Goal: Information Seeking & Learning: Learn about a topic

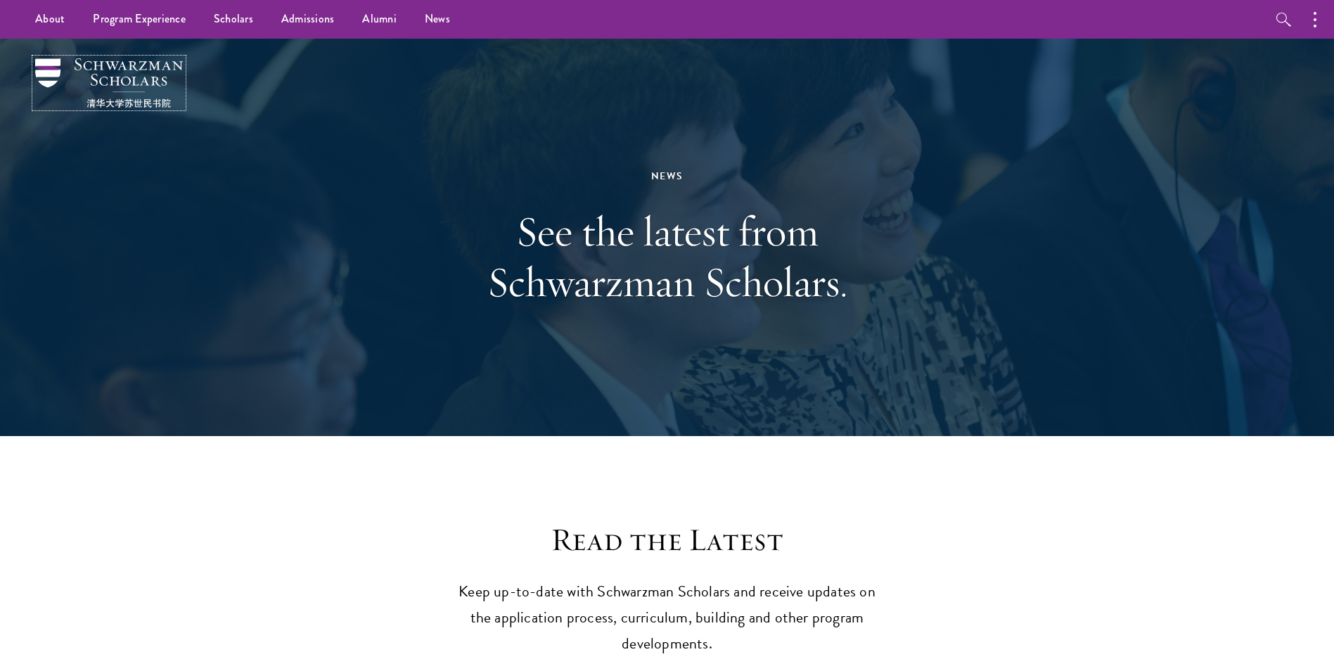
click at [48, 60] on img at bounding box center [109, 82] width 148 height 49
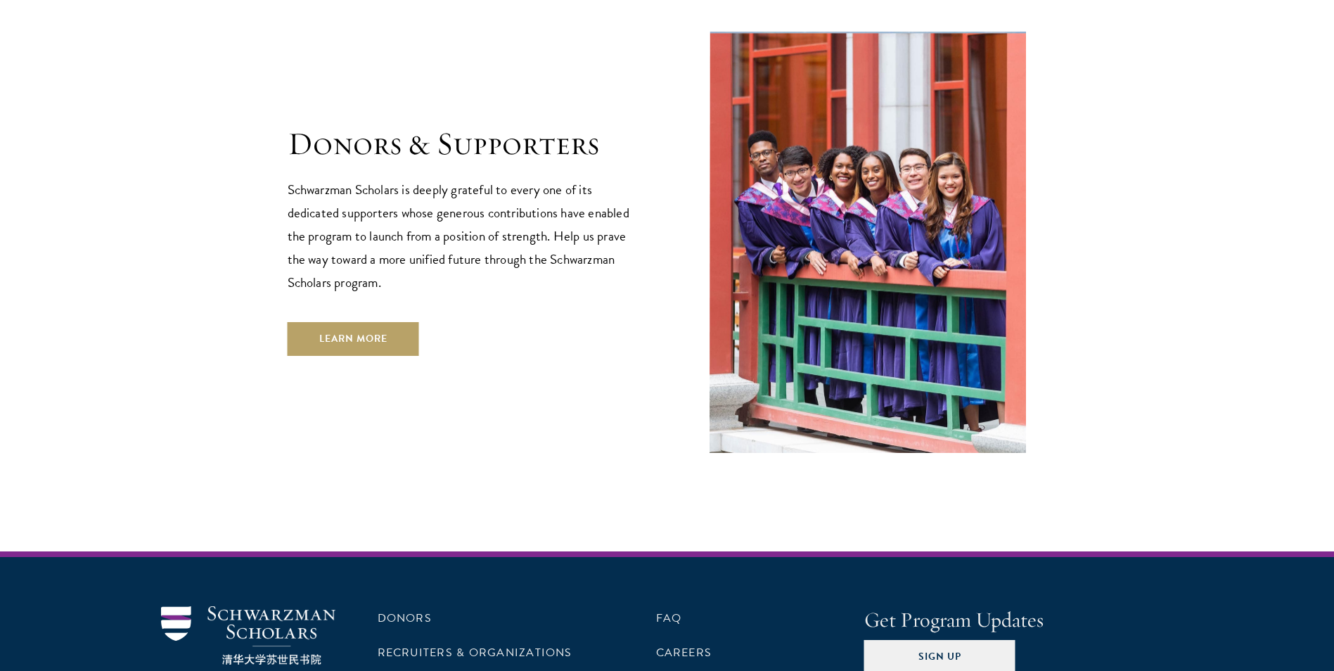
scroll to position [4187, 0]
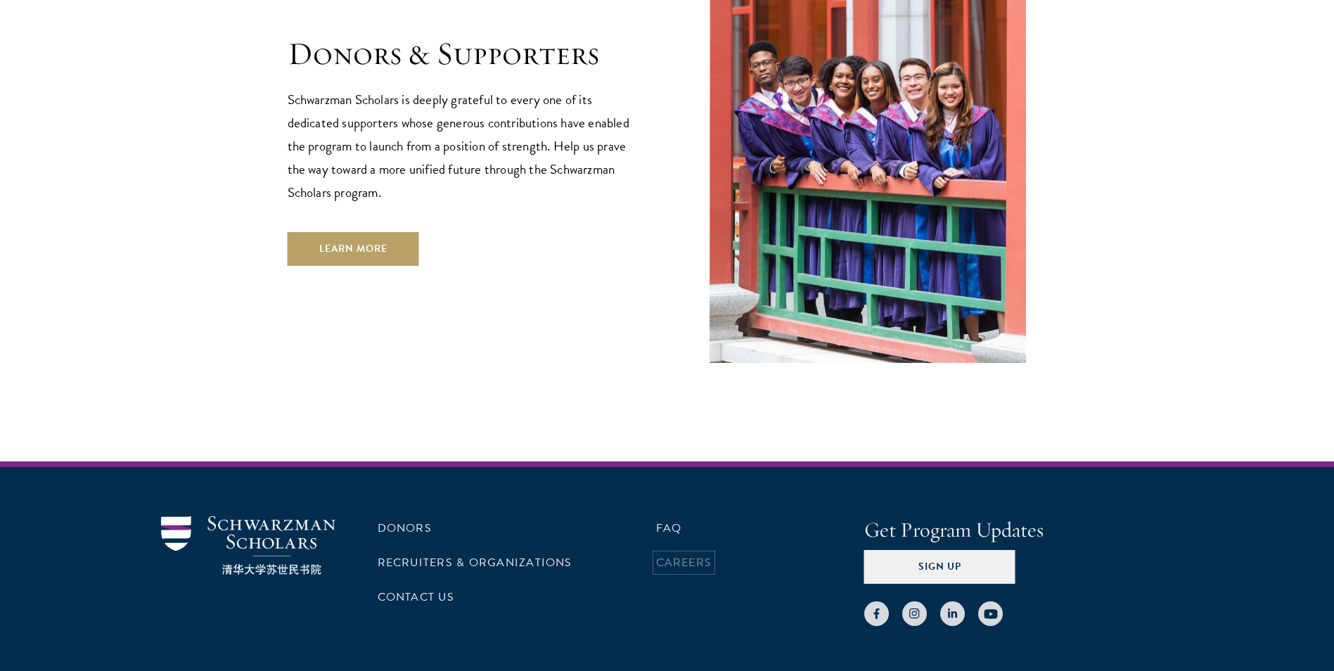
click at [677, 554] on link "Careers" at bounding box center [684, 562] width 56 height 17
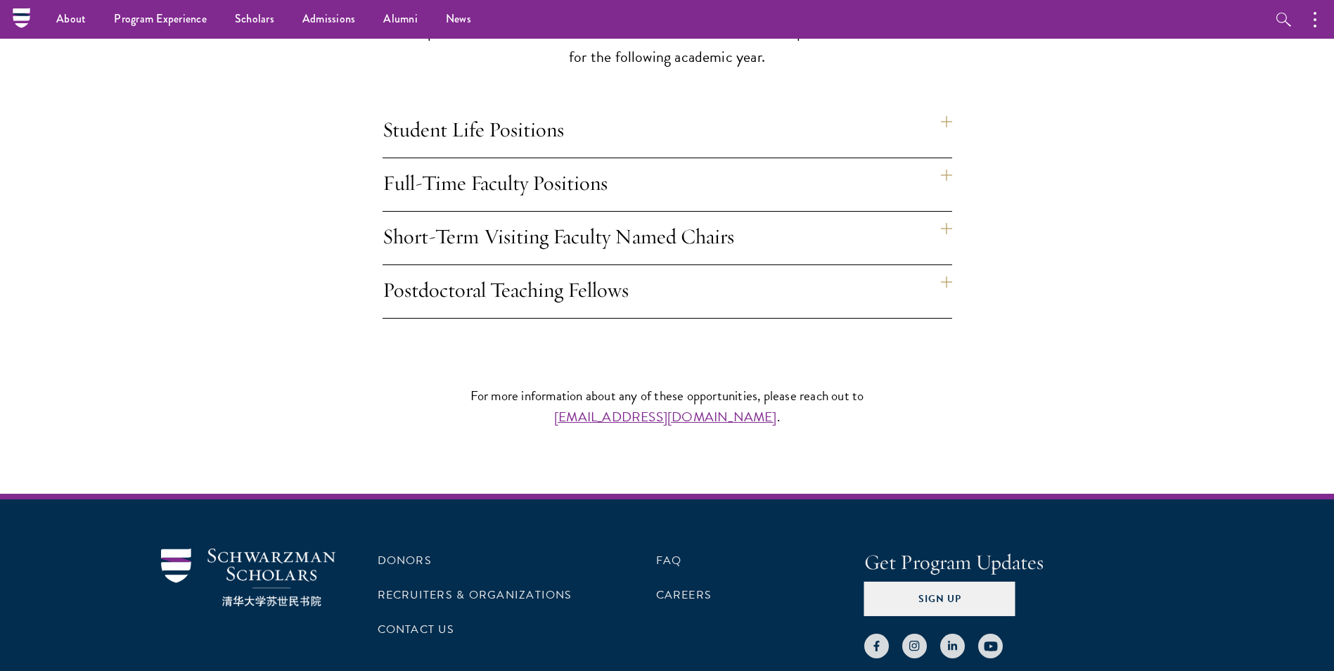
scroll to position [1125, 0]
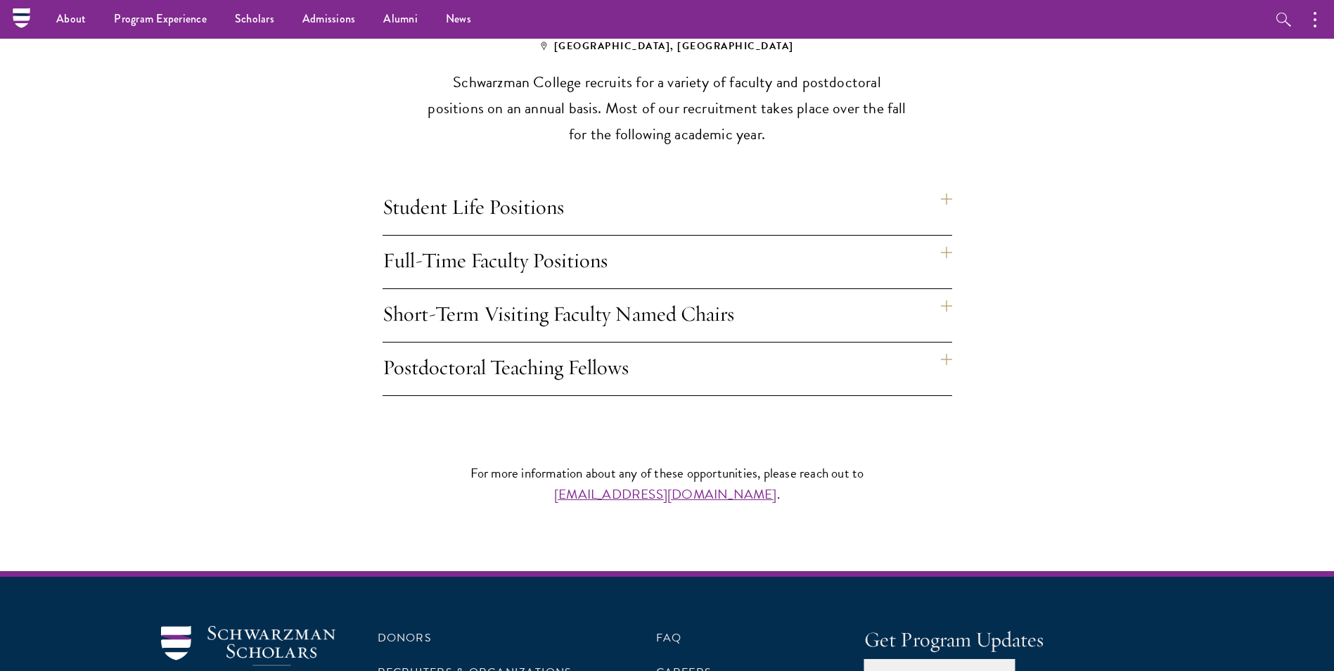
click at [945, 236] on h4 "Full-Time Faculty Positions" at bounding box center [668, 262] width 570 height 53
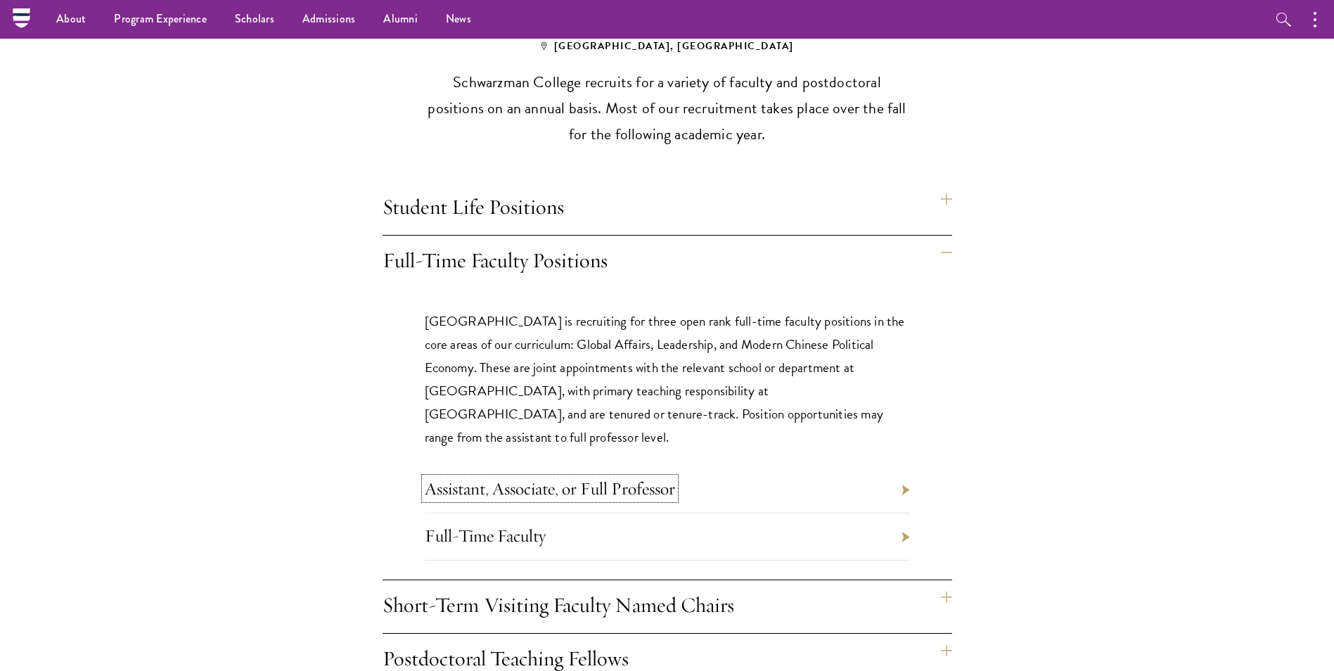
click at [497, 478] on link "Assistant, Associate, or Full Professor" at bounding box center [550, 489] width 250 height 22
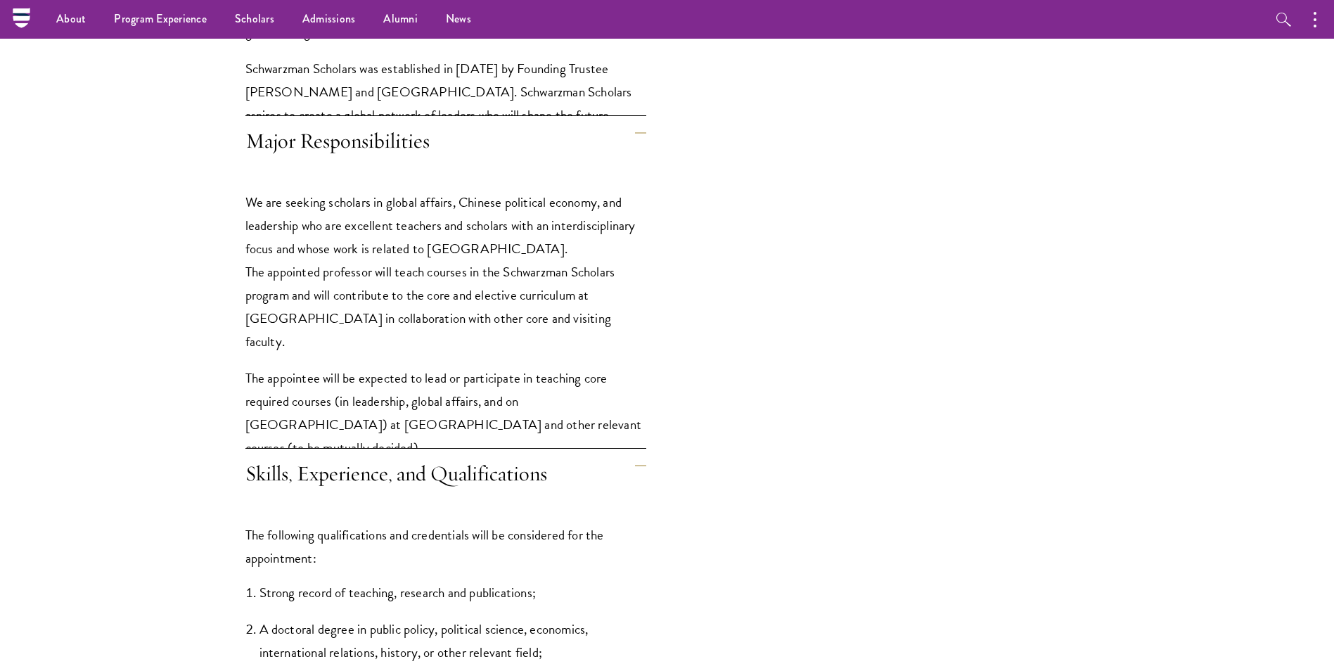
scroll to position [1266, 0]
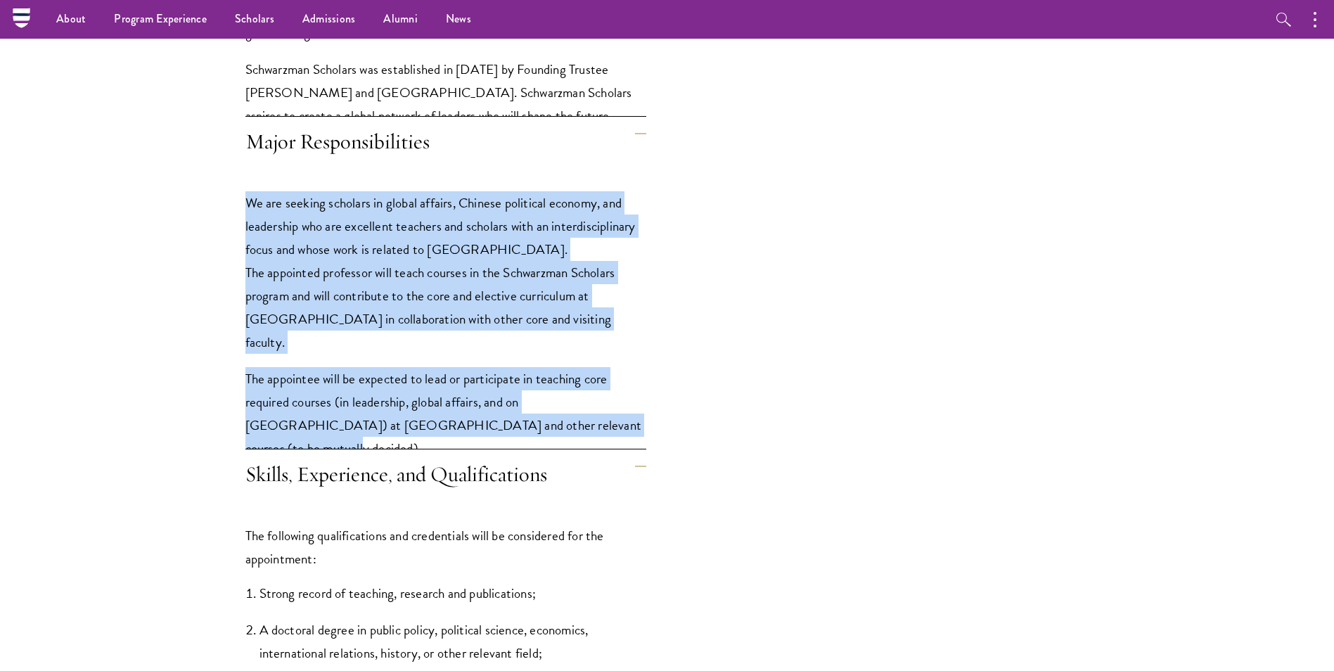
drag, startPoint x: 246, startPoint y: 206, endPoint x: 615, endPoint y: 415, distance: 424.2
click at [615, 415] on div "We are seeking scholars in global affairs, Chinese political economy, and leade…" at bounding box center [445, 332] width 401 height 325
click at [493, 276] on p "We are seeking scholars in global affairs, Chinese political economy, and leade…" at bounding box center [445, 272] width 401 height 162
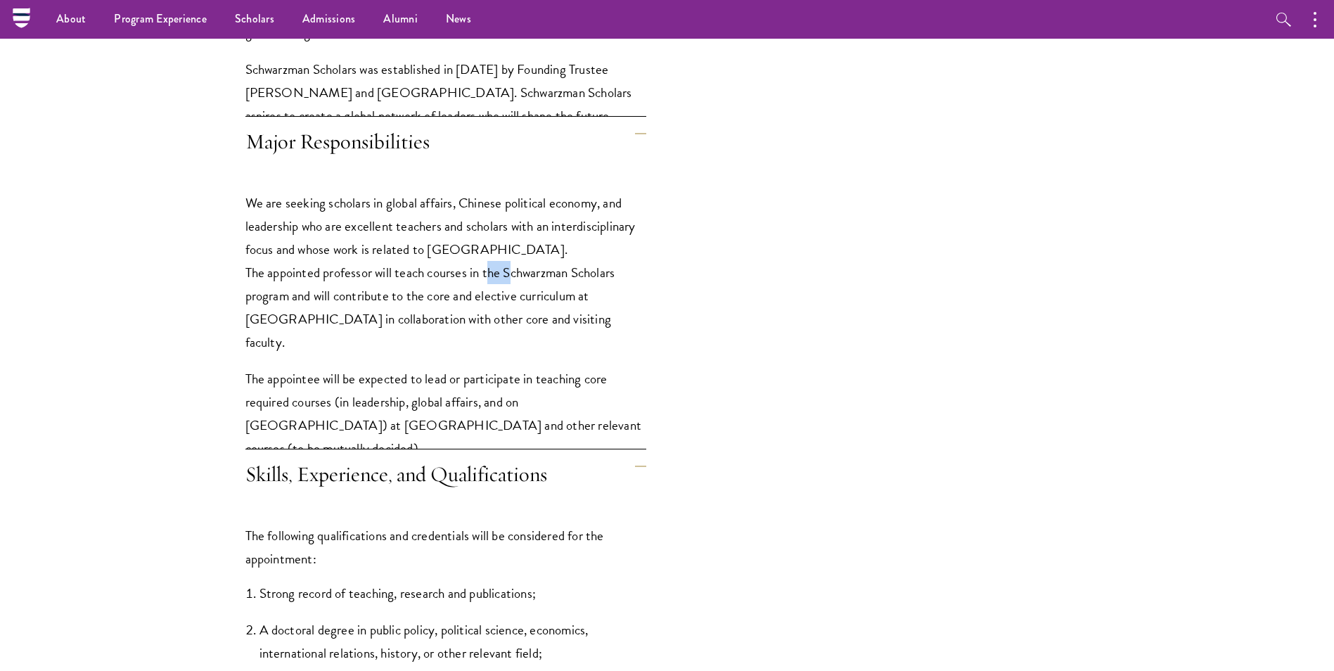
click at [493, 276] on p "We are seeking scholars in global affairs, Chinese political economy, and leade…" at bounding box center [445, 272] width 401 height 162
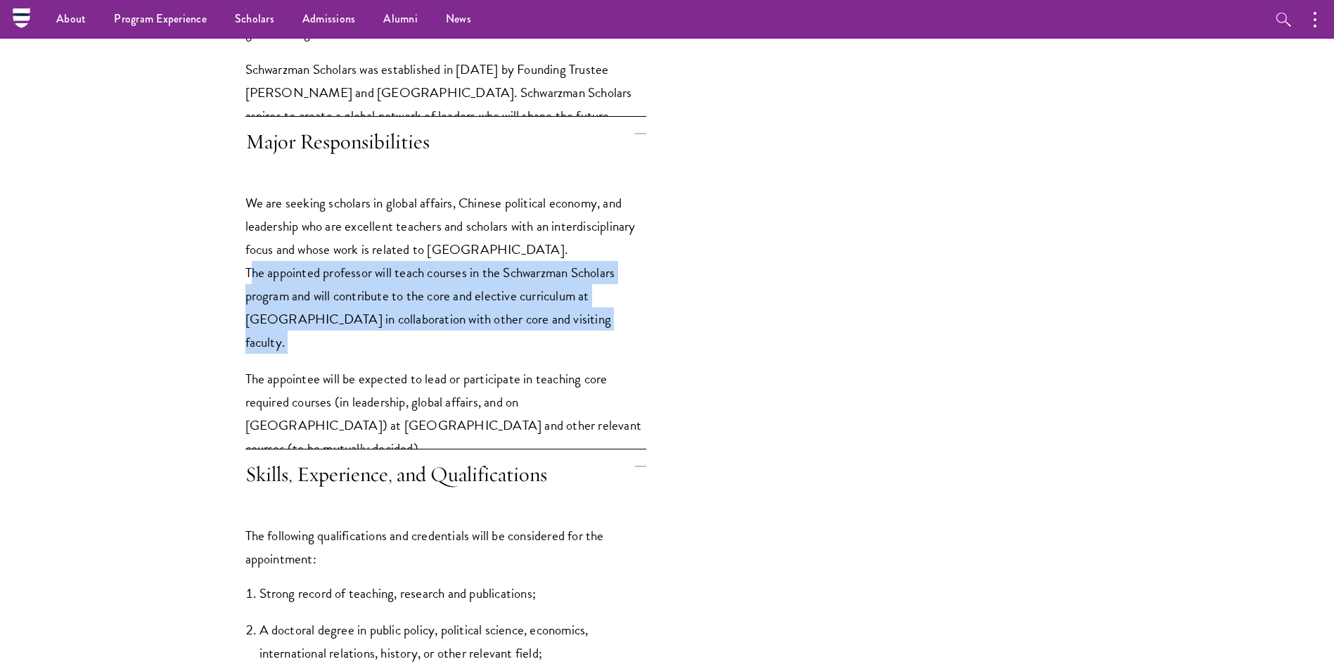
click at [493, 276] on p "We are seeking scholars in global affairs, Chinese political economy, and leade…" at bounding box center [445, 272] width 401 height 162
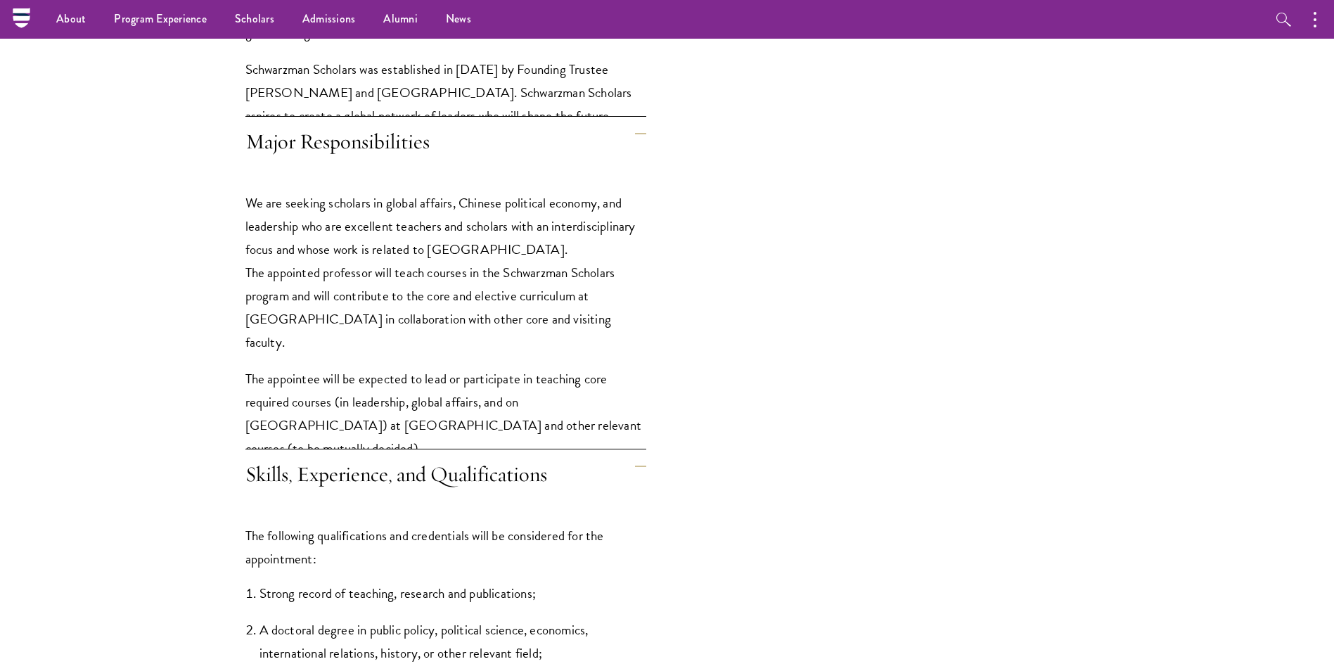
drag, startPoint x: 493, startPoint y: 276, endPoint x: 399, endPoint y: 210, distance: 114.1
click at [399, 210] on p "We are seeking scholars in global affairs, Chinese political economy, and leade…" at bounding box center [445, 272] width 401 height 162
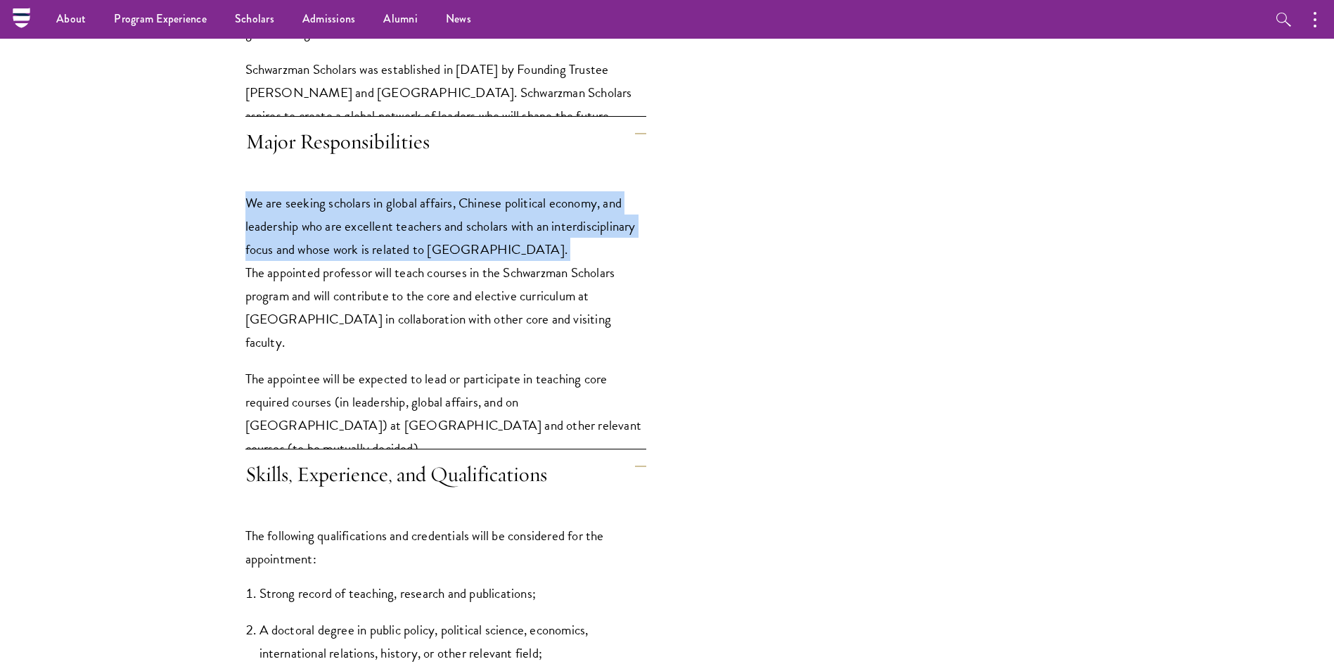
click at [399, 210] on p "We are seeking scholars in global affairs, Chinese political economy, and leade…" at bounding box center [445, 272] width 401 height 162
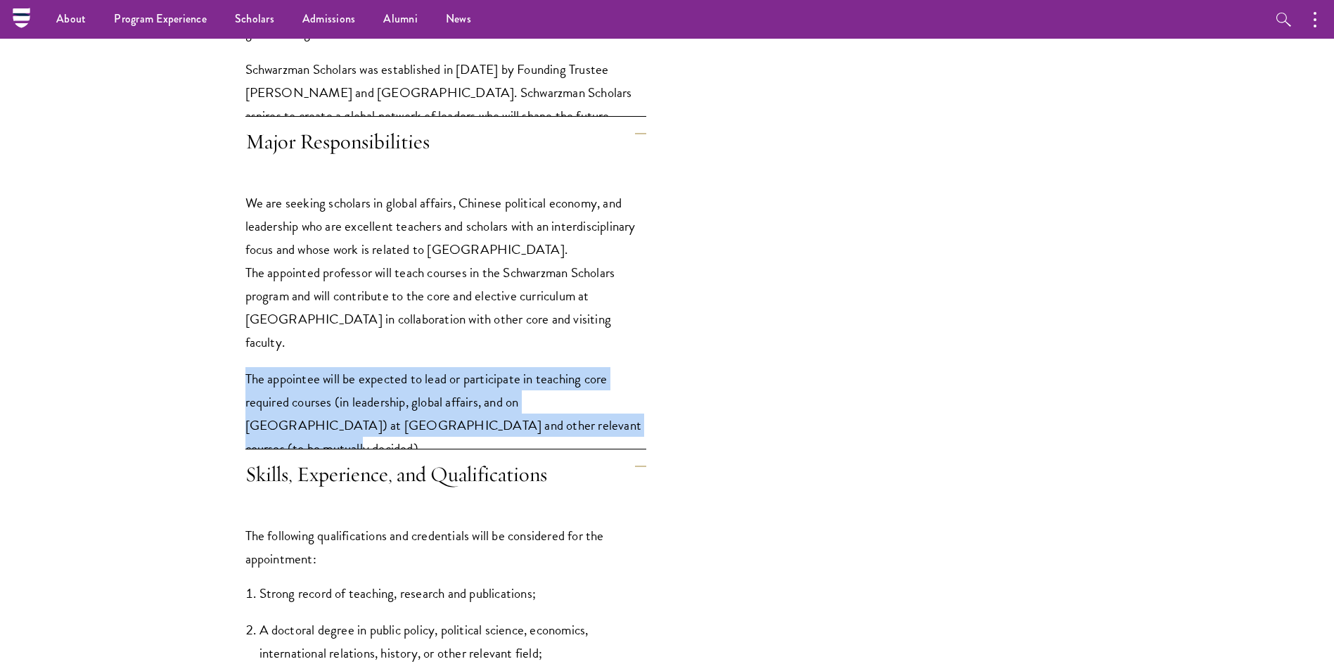
drag, startPoint x: 222, startPoint y: 352, endPoint x: 601, endPoint y: 414, distance: 384.0
click at [601, 414] on div "Position Summary Schwarzman College is recruiting full-time tenured or tenure-t…" at bounding box center [532, 137] width 742 height 1771
click at [601, 414] on div "We are seeking scholars in global affairs, Chinese political economy, and leade…" at bounding box center [445, 332] width 401 height 325
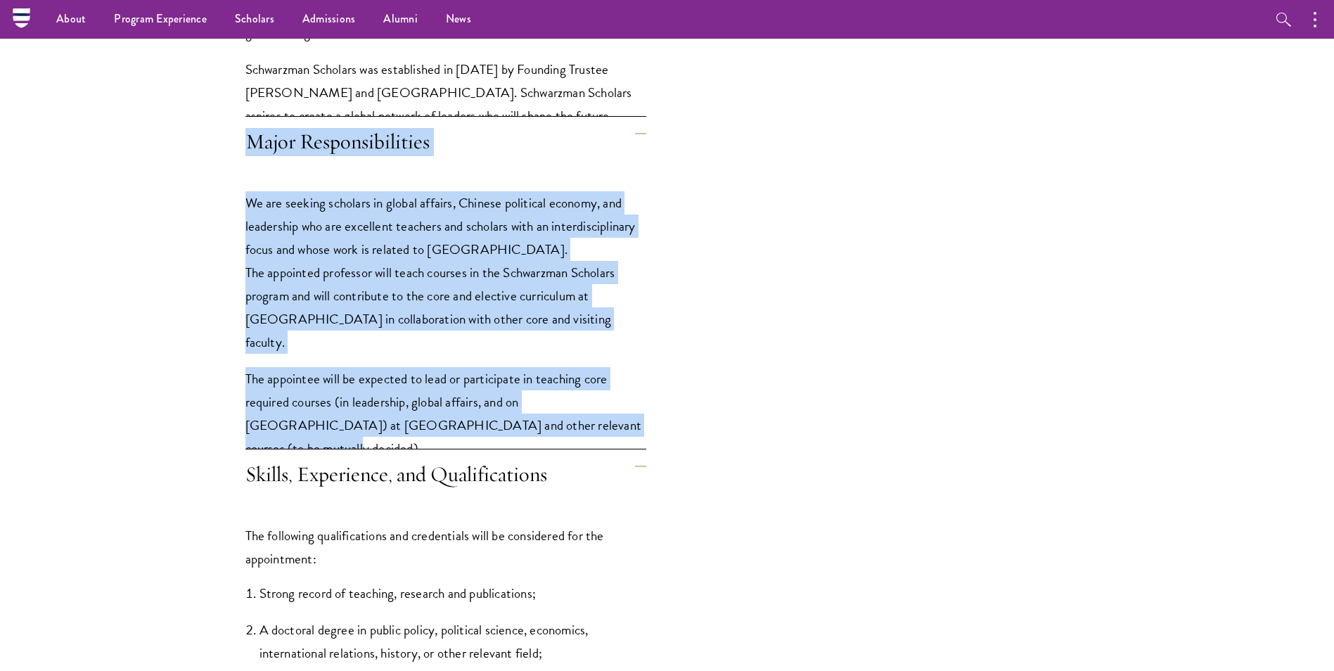
drag, startPoint x: 594, startPoint y: 406, endPoint x: 241, endPoint y: 160, distance: 430.4
click at [241, 160] on div "Position Summary Schwarzman College is recruiting full-time tenured or tenure-t…" at bounding box center [532, 137] width 742 height 1771
drag, startPoint x: 241, startPoint y: 160, endPoint x: 500, endPoint y: 305, distance: 296.2
click at [500, 305] on p "We are seeking scholars in global affairs, Chinese political economy, and leade…" at bounding box center [445, 272] width 401 height 162
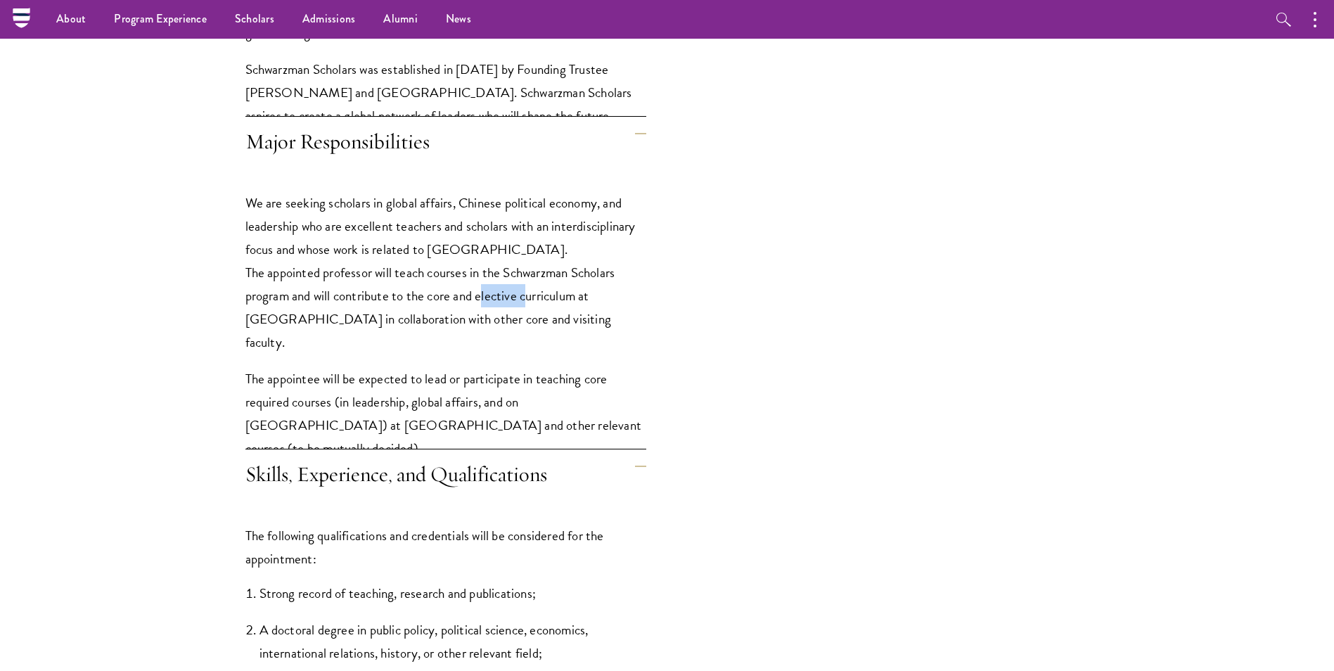
click at [500, 305] on p "We are seeking scholars in global affairs, Chinese political economy, and leade…" at bounding box center [445, 272] width 401 height 162
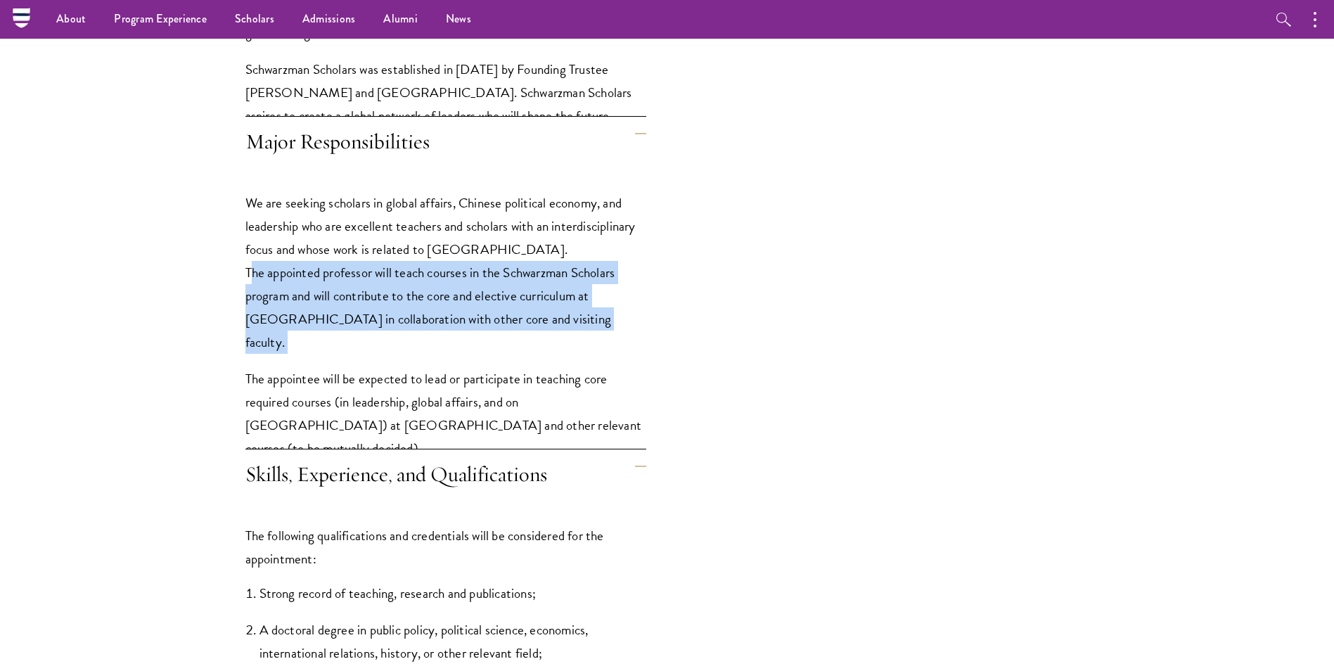
click at [500, 305] on p "We are seeking scholars in global affairs, Chinese political economy, and leade…" at bounding box center [445, 272] width 401 height 162
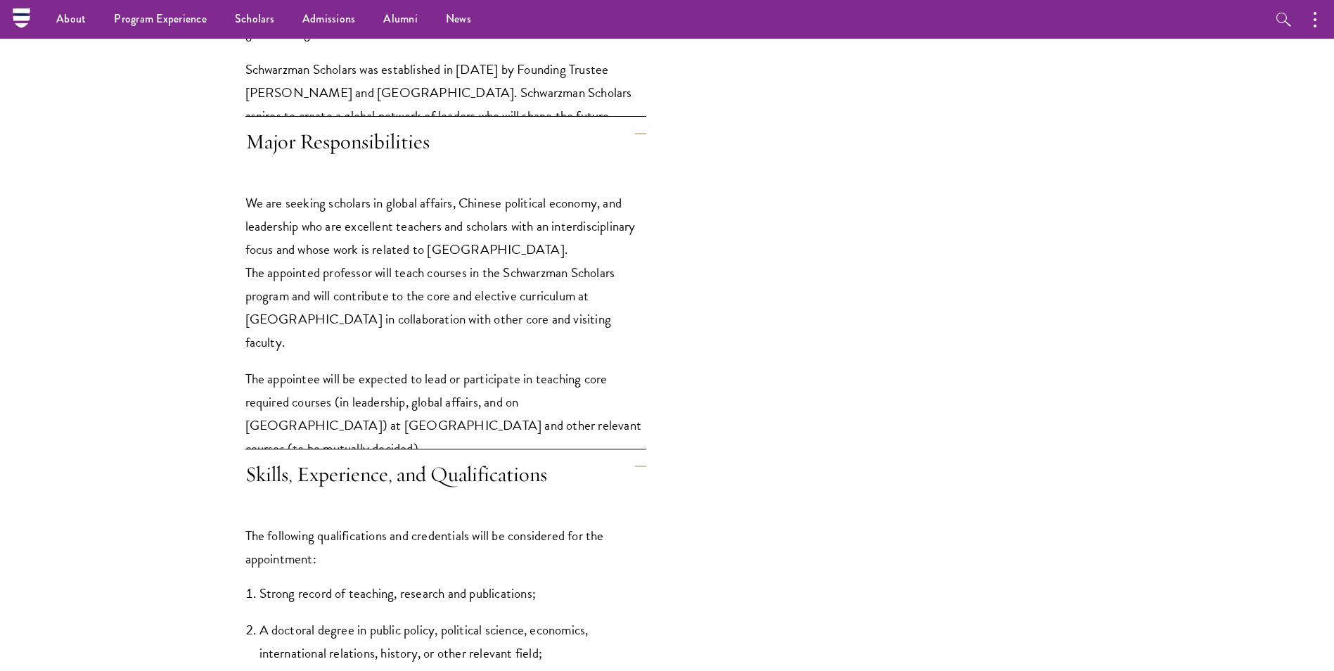
click at [332, 229] on p "We are seeking scholars in global affairs, Chinese political economy, and leade…" at bounding box center [445, 272] width 401 height 162
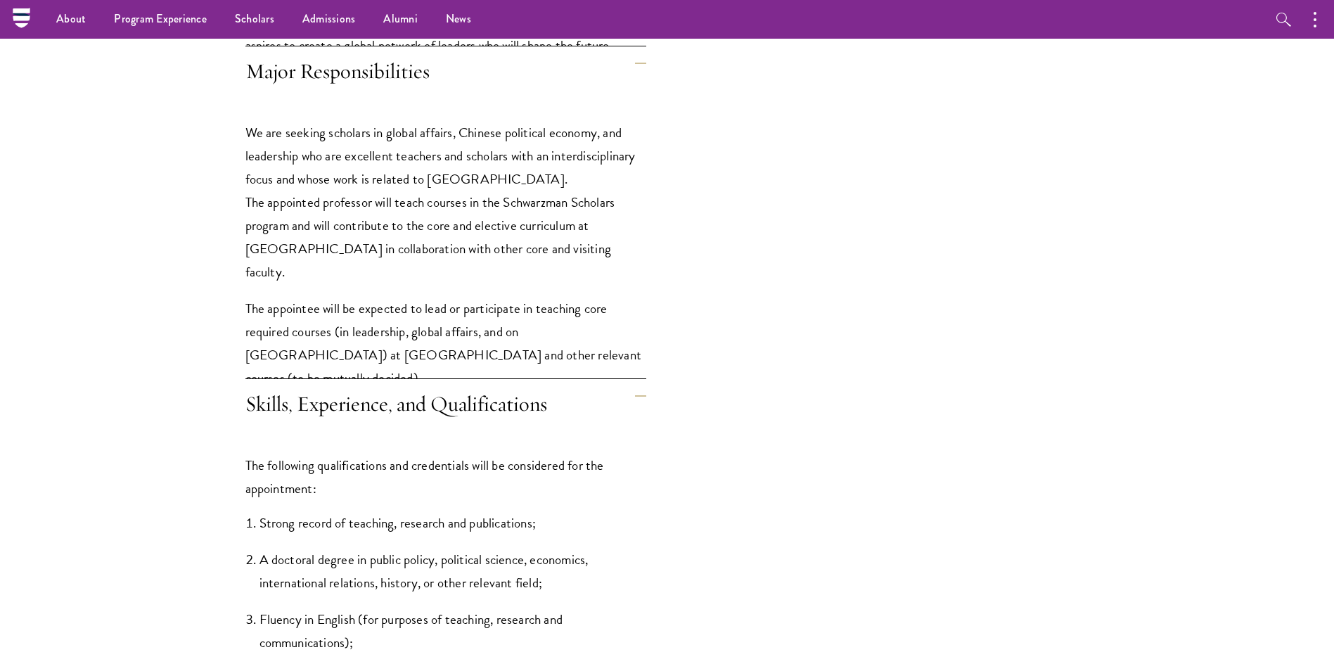
scroll to position [1196, 0]
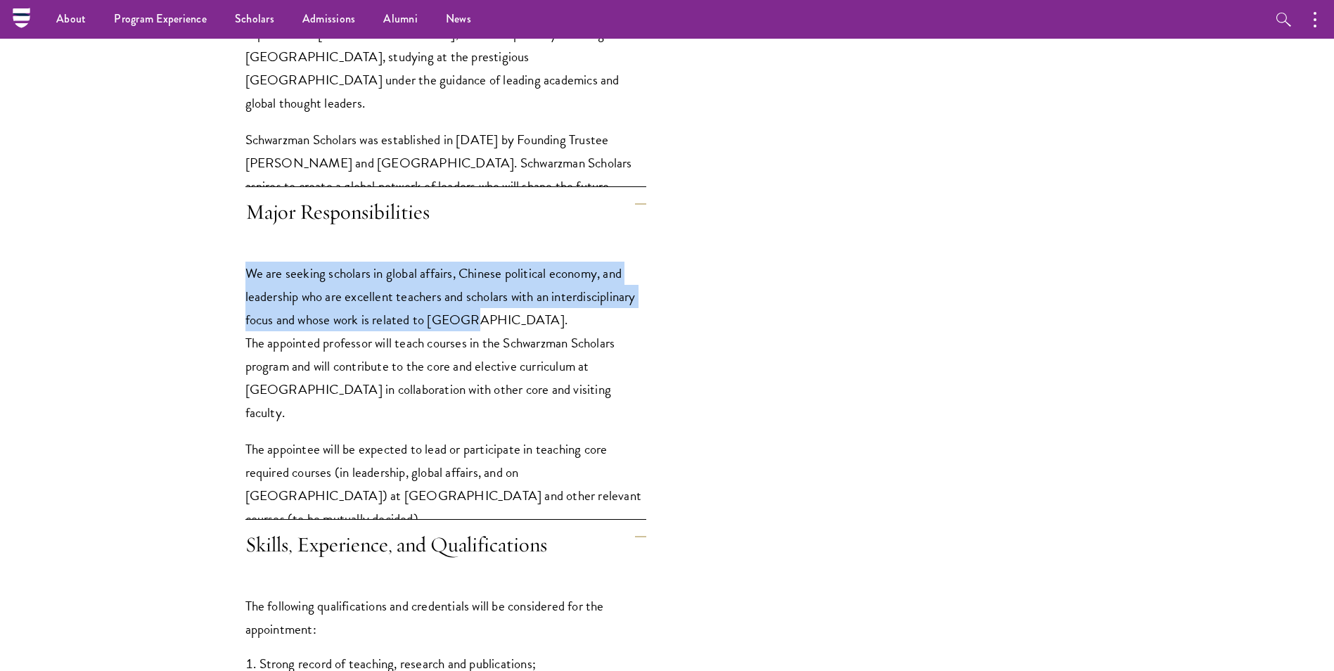
drag, startPoint x: 242, startPoint y: 272, endPoint x: 475, endPoint y: 324, distance: 239.2
click at [475, 324] on div "Position Summary Schwarzman College is recruiting full-time tenured or tenure-t…" at bounding box center [532, 208] width 742 height 1771
drag, startPoint x: 475, startPoint y: 324, endPoint x: 395, endPoint y: 310, distance: 81.4
click at [395, 310] on p "We are seeking scholars in global affairs, Chinese political economy, and leade…" at bounding box center [445, 343] width 401 height 162
drag, startPoint x: 499, startPoint y: 319, endPoint x: 231, endPoint y: 274, distance: 271.7
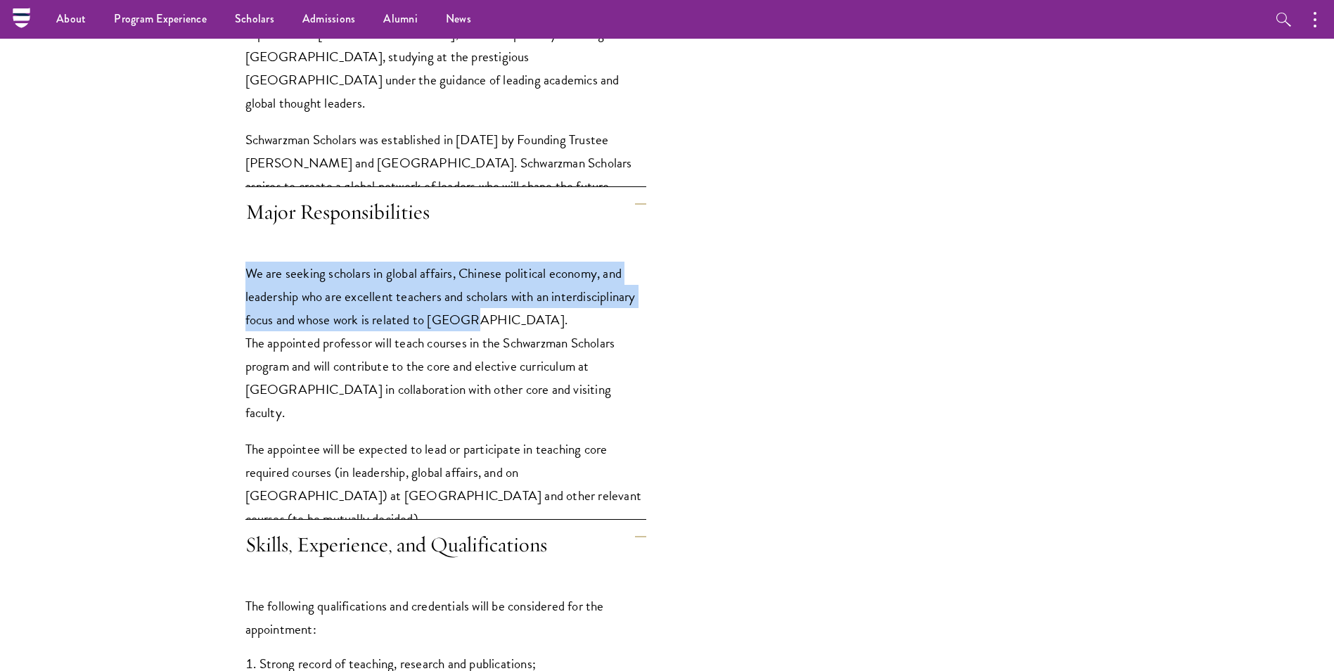
click at [231, 274] on div "Position Summary Schwarzman College is recruiting full-time tenured or tenure-t…" at bounding box center [532, 208] width 742 height 1771
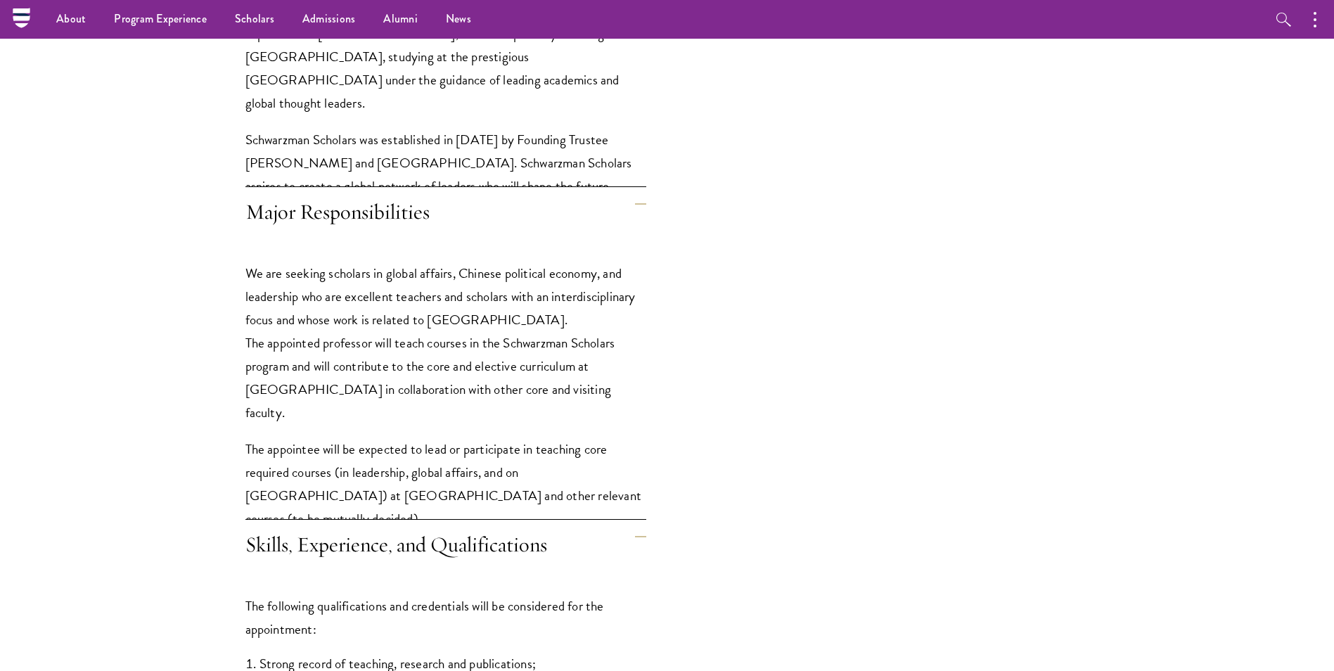
click at [393, 355] on p "We are seeking scholars in global affairs, Chinese political economy, and leade…" at bounding box center [445, 343] width 401 height 162
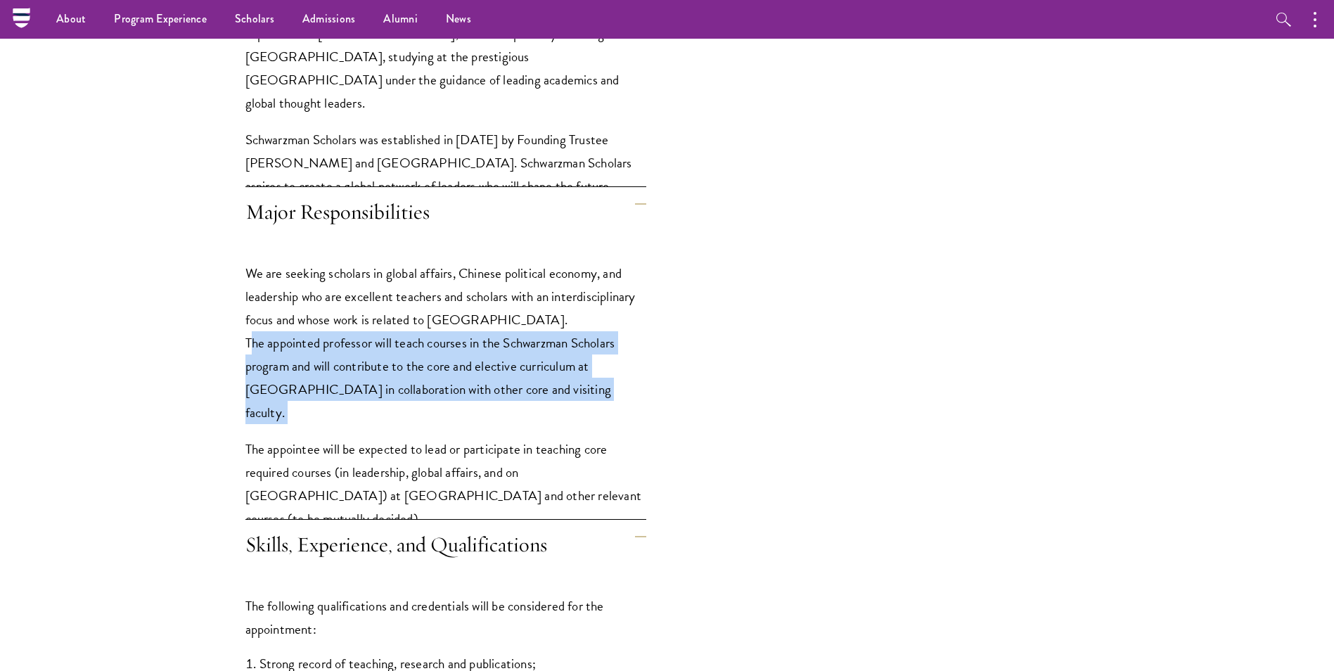
click at [393, 355] on p "We are seeking scholars in global affairs, Chinese political economy, and leade…" at bounding box center [445, 343] width 401 height 162
drag, startPoint x: 393, startPoint y: 355, endPoint x: 290, endPoint y: 359, distance: 102.7
click at [290, 359] on p "We are seeking scholars in global affairs, Chinese political economy, and leade…" at bounding box center [445, 343] width 401 height 162
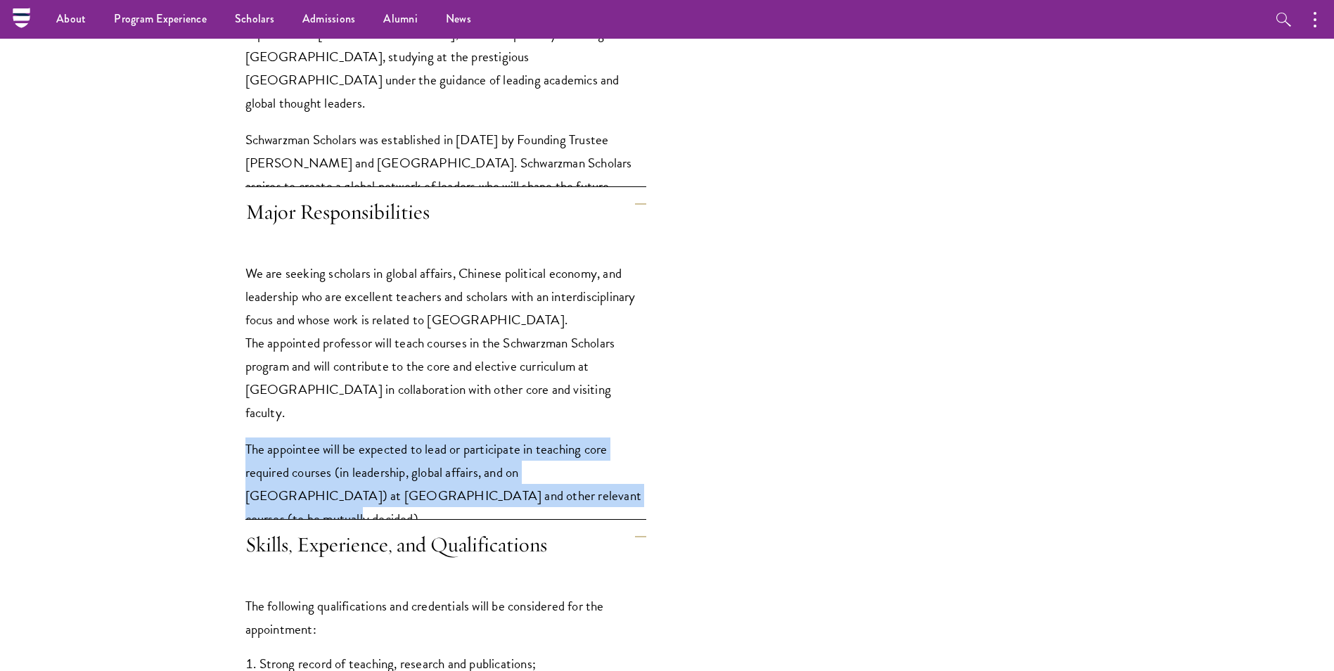
drag, startPoint x: 233, startPoint y: 426, endPoint x: 650, endPoint y: 476, distance: 419.3
click at [650, 476] on div "Position Summary Schwarzman College is recruiting full-time tenured or tenure-t…" at bounding box center [532, 208] width 742 height 1771
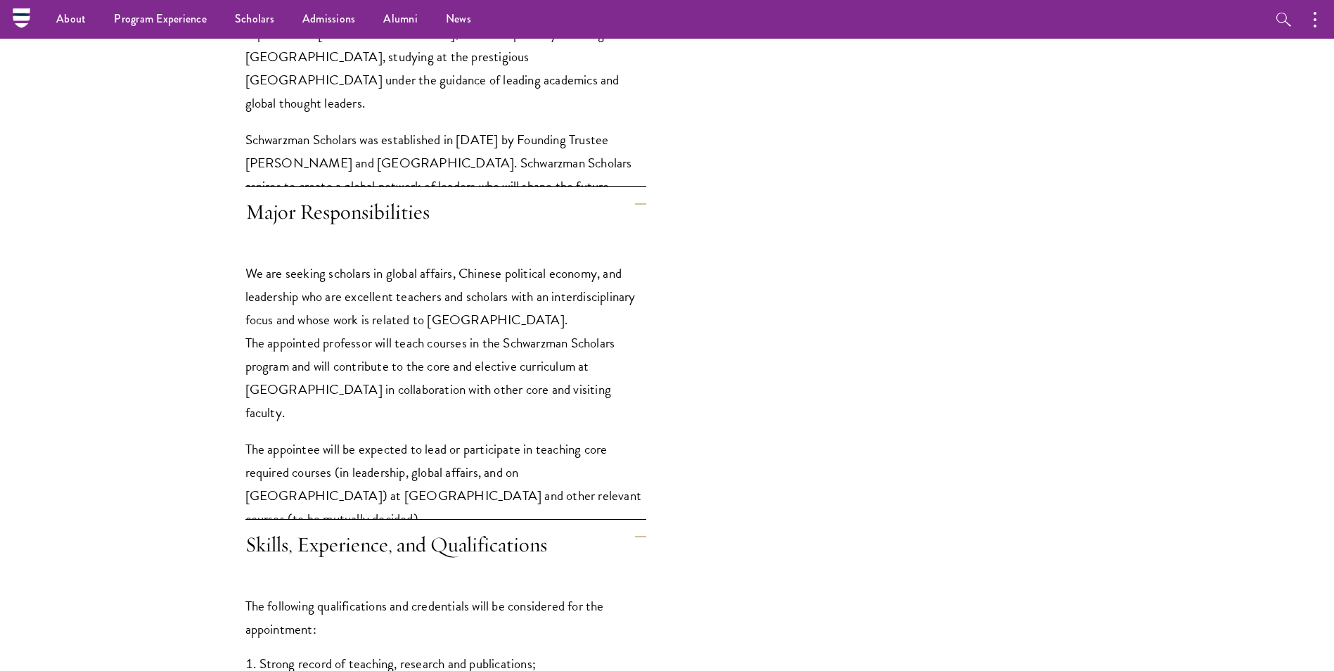
click at [411, 385] on p "We are seeking scholars in global affairs, Chinese political economy, and leade…" at bounding box center [445, 343] width 401 height 162
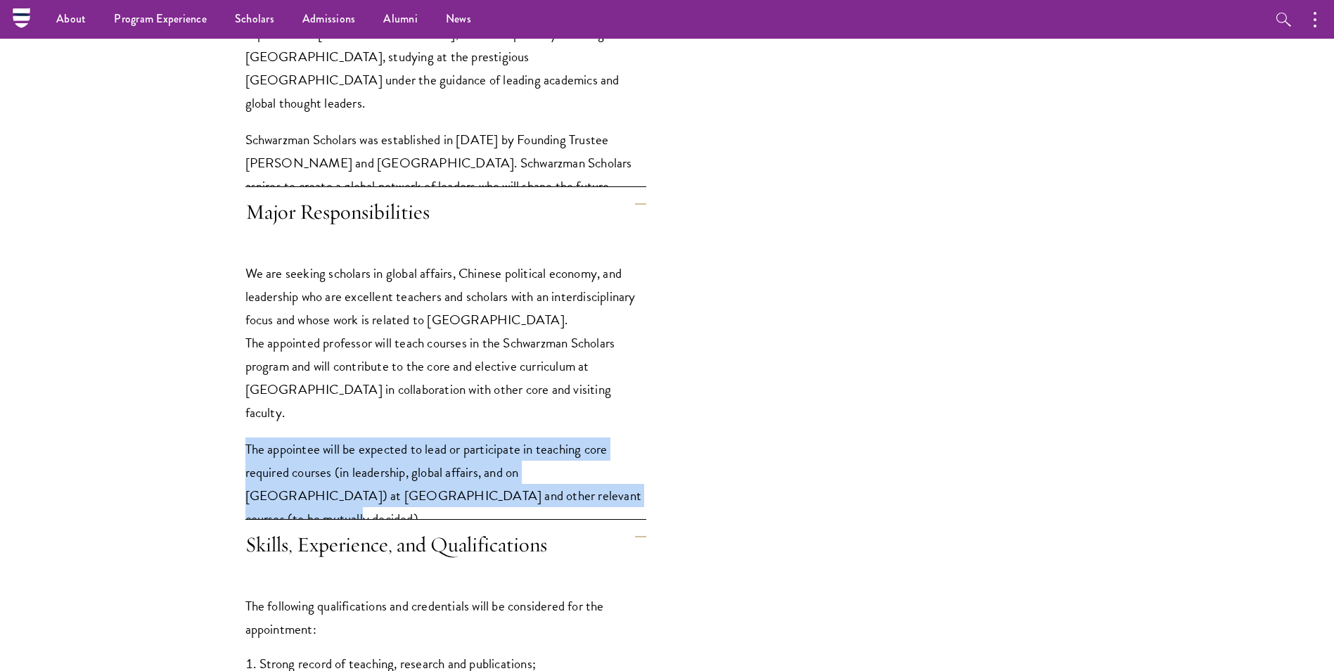
drag, startPoint x: 243, startPoint y: 414, endPoint x: 572, endPoint y: 471, distance: 334.1
click at [572, 471] on div "Position Summary Schwarzman College is recruiting full-time tenured or tenure-t…" at bounding box center [532, 208] width 742 height 1771
drag, startPoint x: 572, startPoint y: 471, endPoint x: 470, endPoint y: 463, distance: 103.0
click at [470, 463] on p "The appointee will be expected to lead or participate in teaching core required…" at bounding box center [445, 483] width 401 height 93
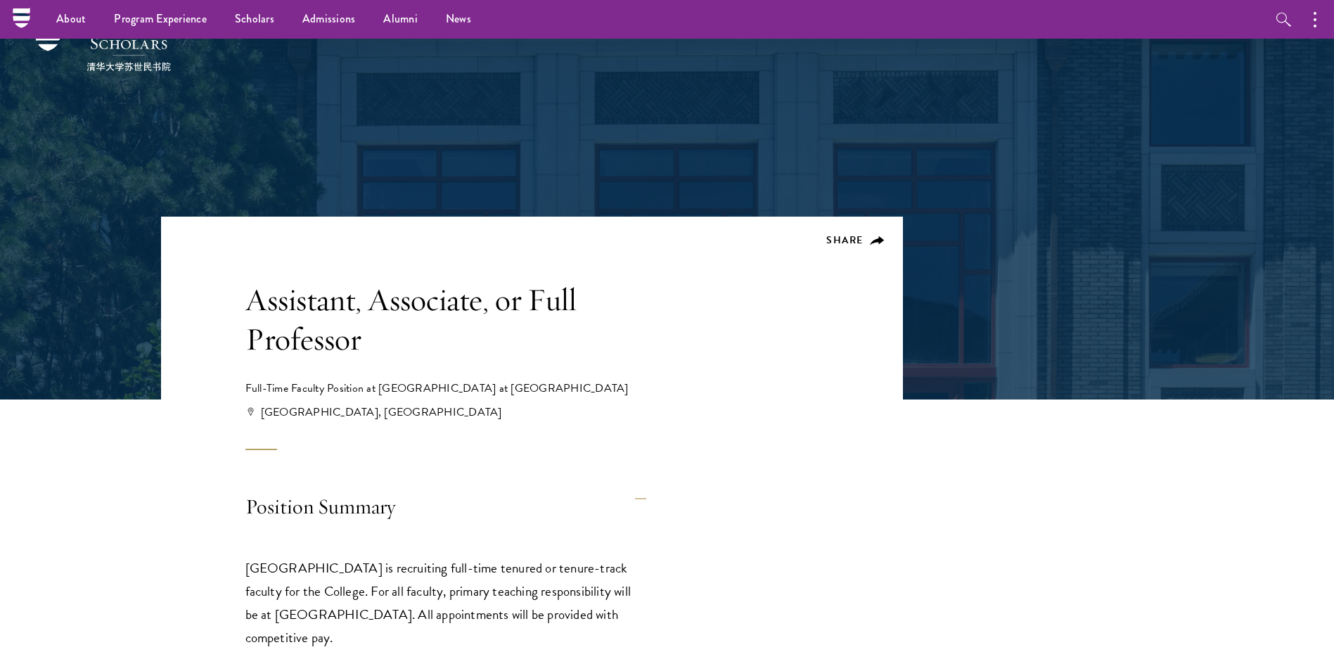
scroll to position [0, 0]
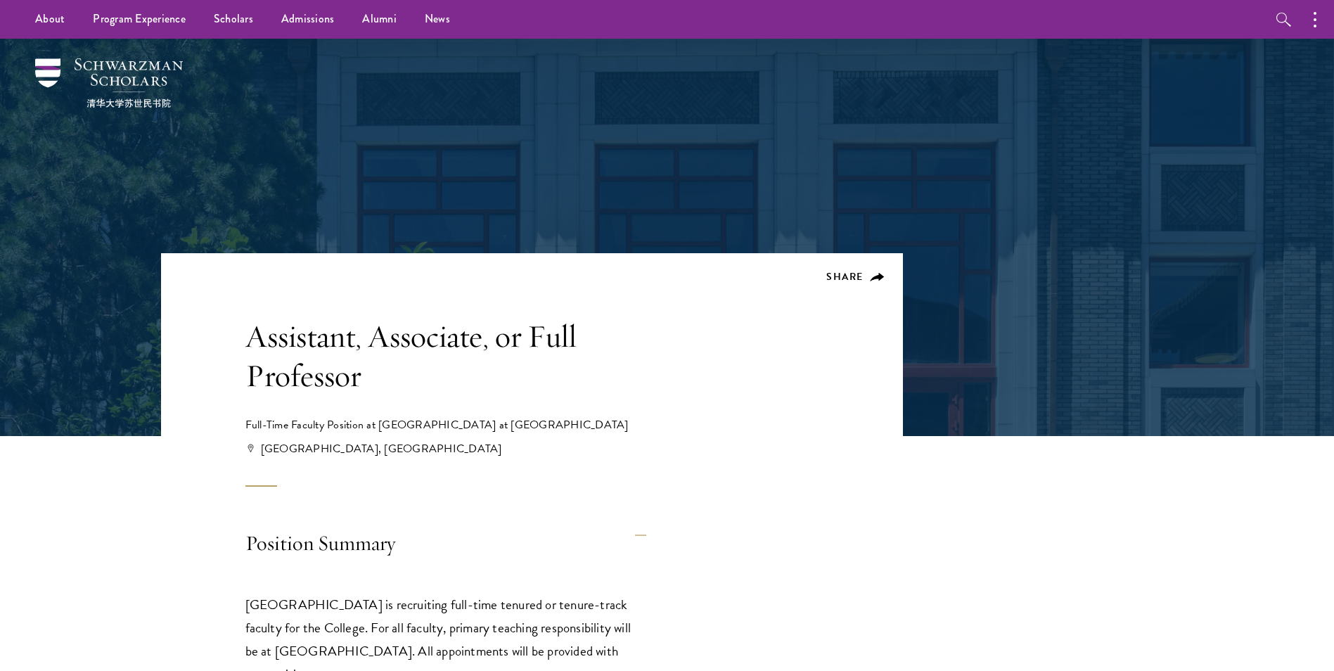
click at [354, 352] on h1 "Assistant, Associate, or Full Professor" at bounding box center [466, 355] width 443 height 79
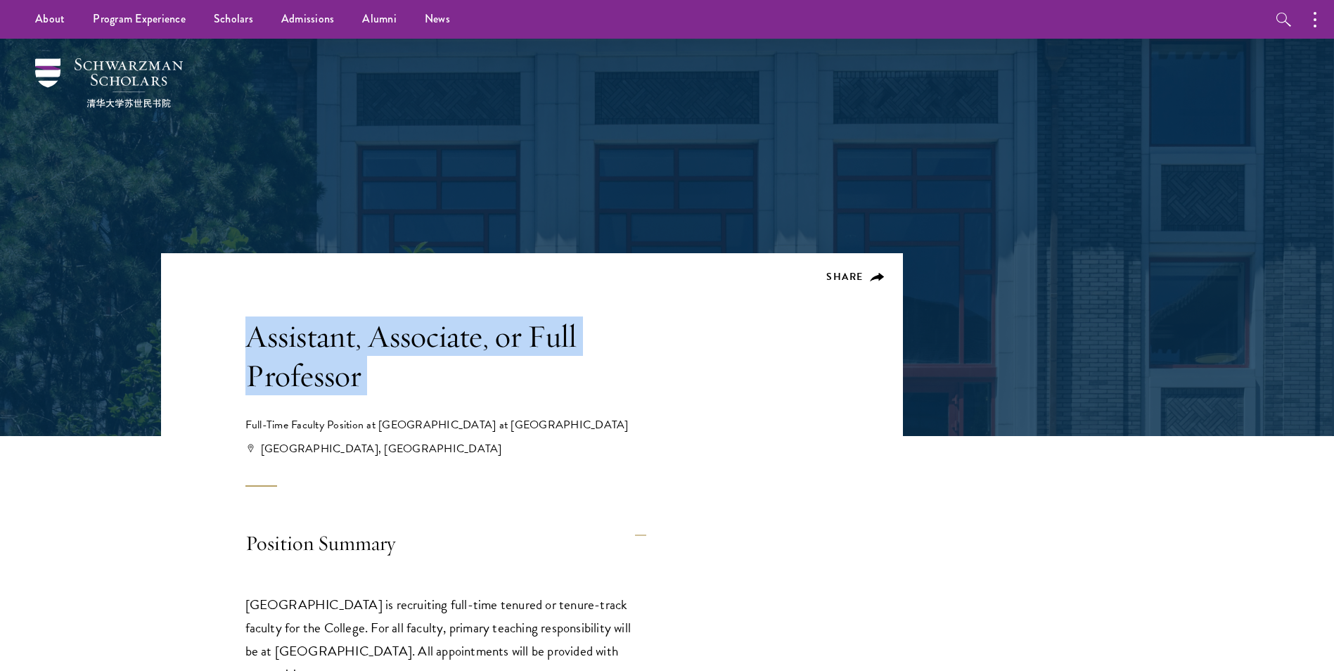
click at [354, 352] on h1 "Assistant, Associate, or Full Professor" at bounding box center [466, 355] width 443 height 79
copy div "Assistant, Associate, or Full Professor"
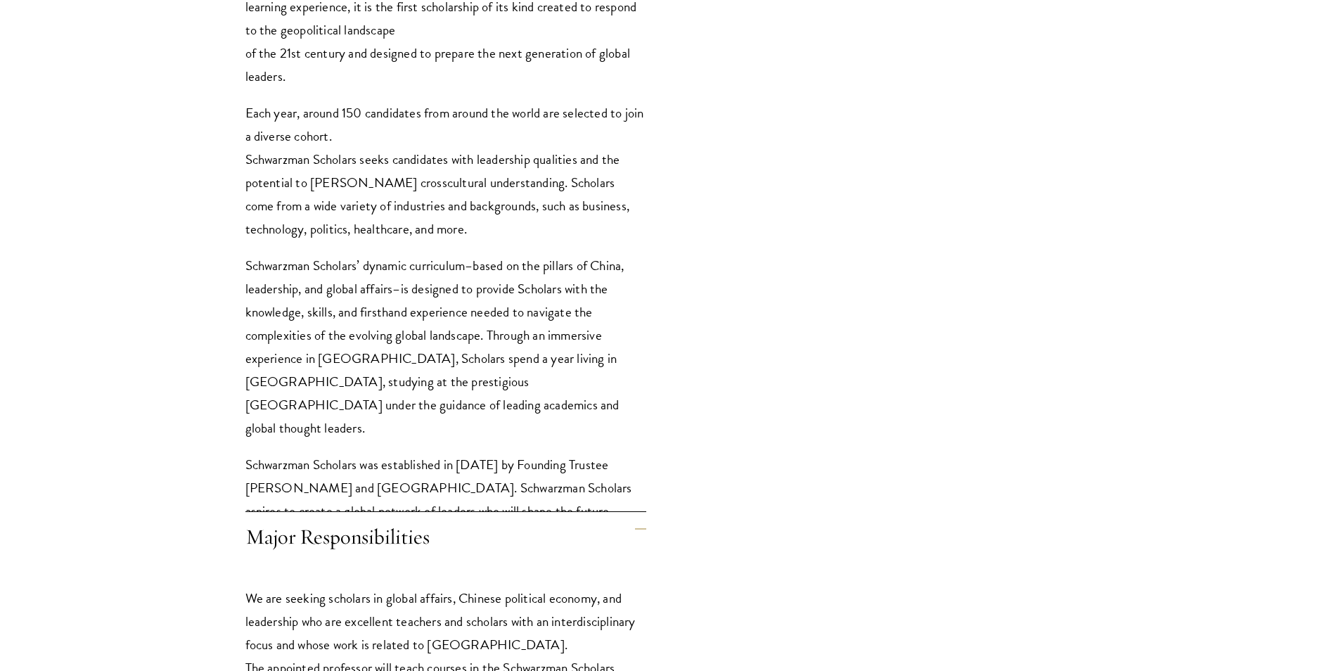
scroll to position [1055, 0]
